Goal: Task Accomplishment & Management: Use online tool/utility

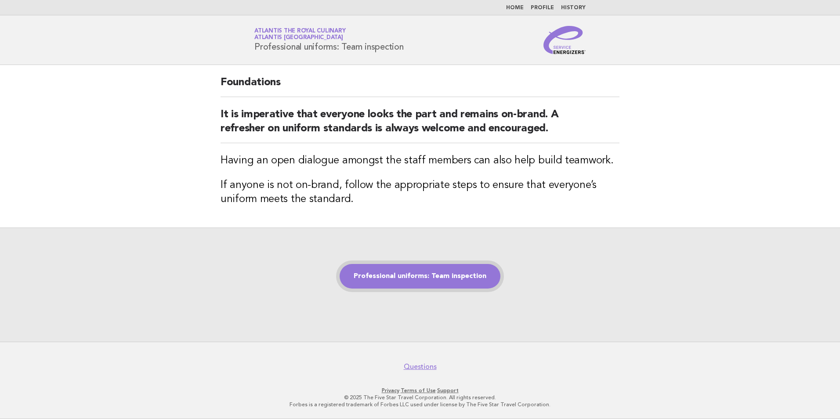
click at [414, 278] on link "Professional uniforms: Team inspection" at bounding box center [420, 276] width 161 height 25
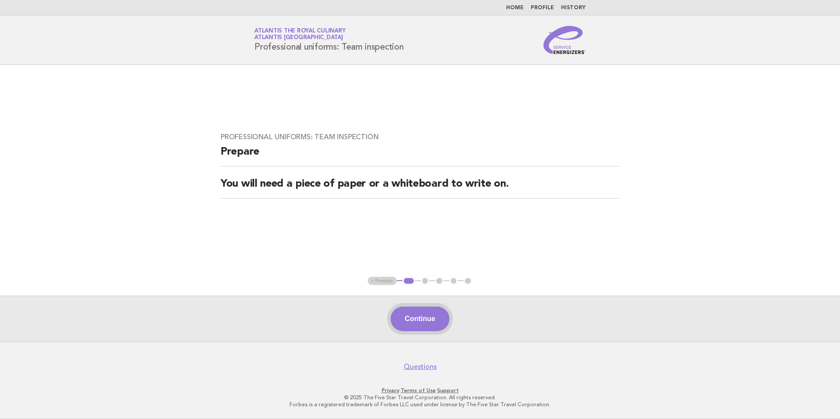
click at [420, 325] on button "Continue" at bounding box center [420, 319] width 58 height 25
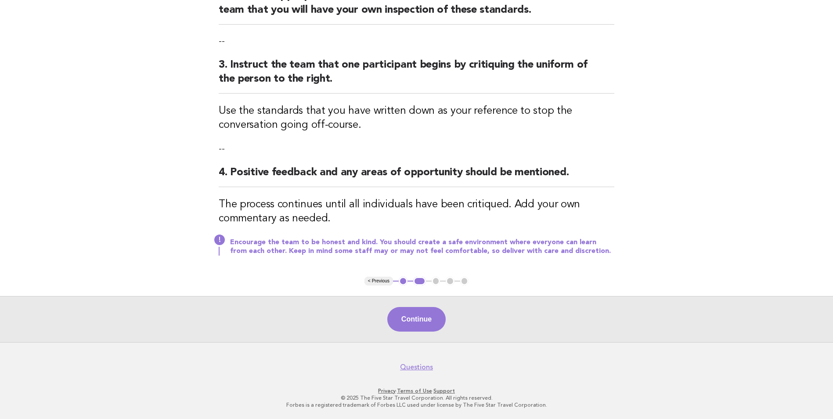
click at [430, 322] on button "Continue" at bounding box center [416, 319] width 58 height 25
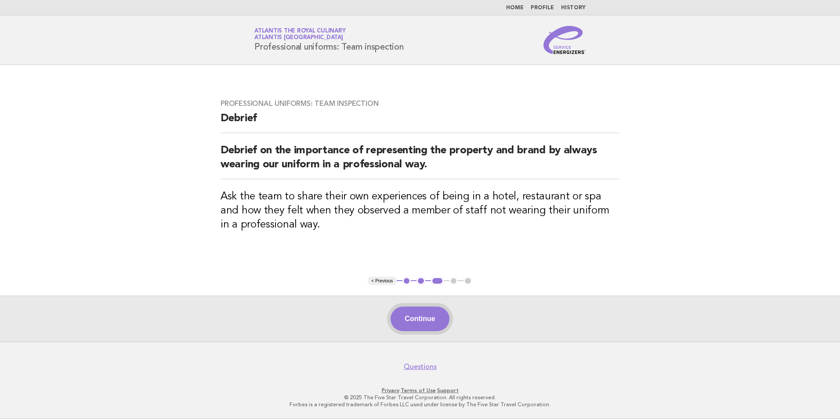
click at [432, 313] on button "Continue" at bounding box center [420, 319] width 58 height 25
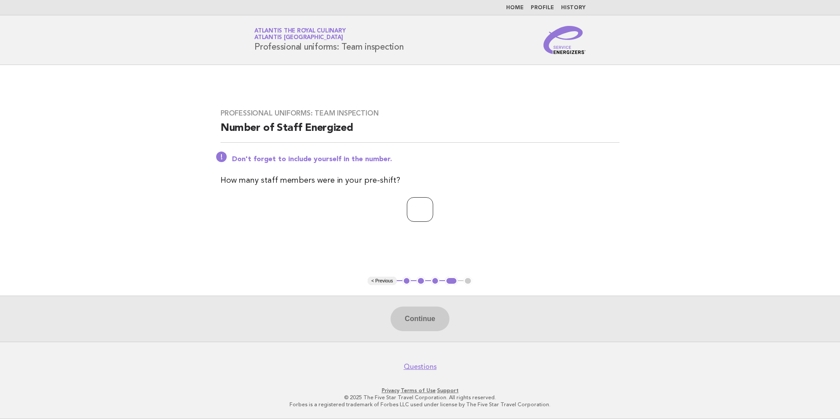
click at [433, 207] on input "*" at bounding box center [420, 209] width 26 height 25
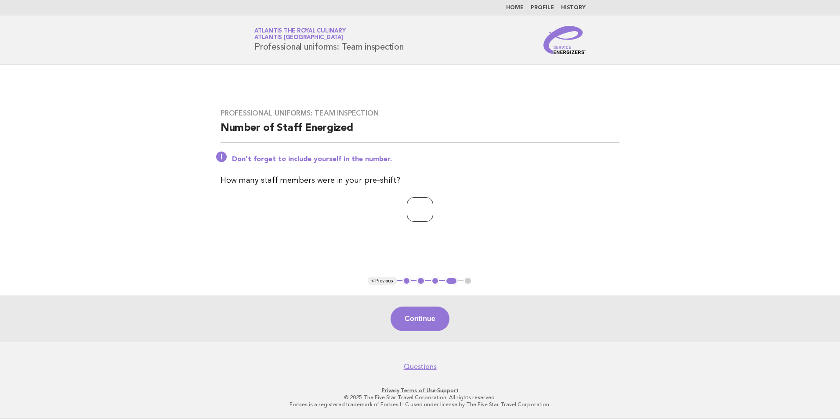
click at [433, 207] on input "*" at bounding box center [420, 209] width 26 height 25
type input "*"
click at [433, 207] on input "*" at bounding box center [420, 209] width 26 height 25
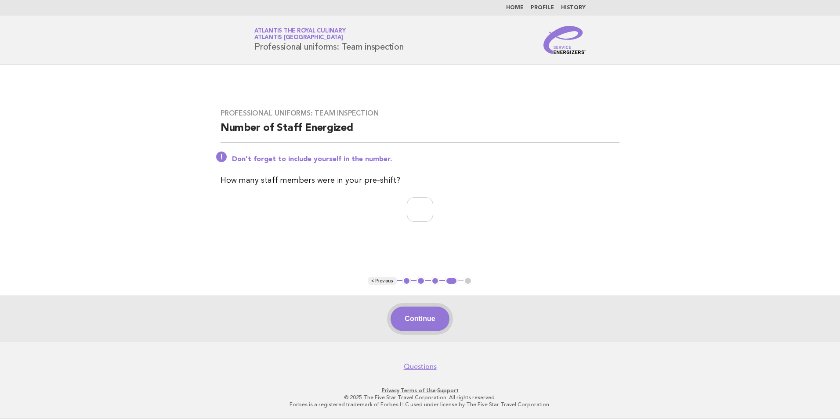
click at [410, 316] on button "Continue" at bounding box center [420, 319] width 58 height 25
